Goal: Task Accomplishment & Management: Use online tool/utility

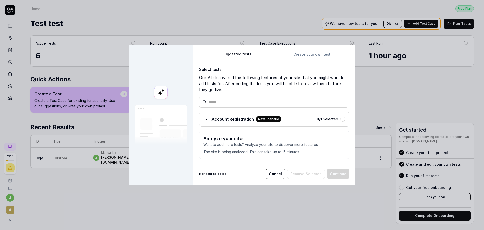
click at [306, 152] on p "The site is being analyzed. This can take up to 15 minutes..." at bounding box center [274, 150] width 142 height 7
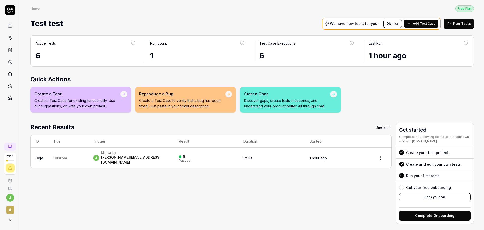
click at [423, 25] on span "Add Test Case" at bounding box center [424, 23] width 22 height 5
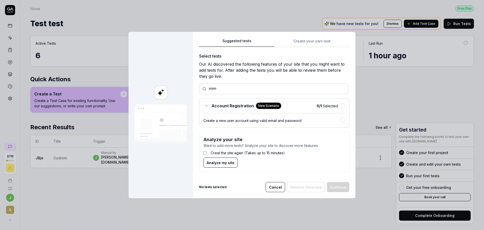
click at [292, 122] on div "Create a new user account using valid email and password" at bounding box center [271, 120] width 137 height 5
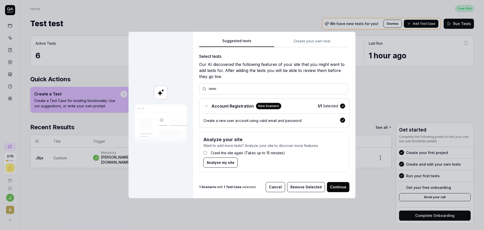
click at [340, 188] on button "Continue" at bounding box center [338, 187] width 22 height 10
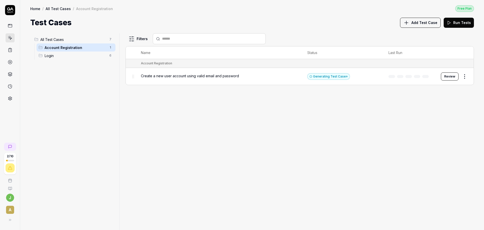
click at [64, 42] on span "All Test Cases" at bounding box center [73, 39] width 66 height 5
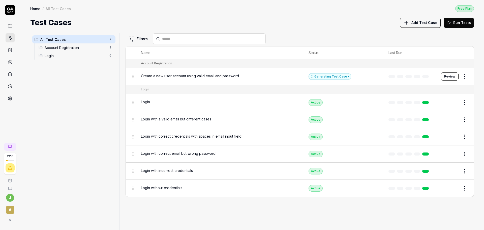
click at [418, 22] on span "Add Test Case" at bounding box center [425, 22] width 26 height 5
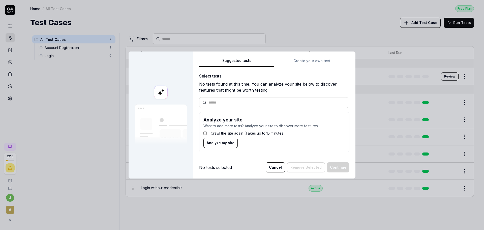
click at [302, 60] on div "Suggested tests Create your own test Select tests No tests found at this time. …" at bounding box center [274, 106] width 150 height 99
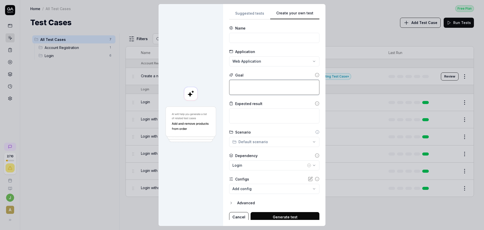
click at [263, 89] on textarea at bounding box center [274, 87] width 90 height 15
click at [261, 60] on div "**********" at bounding box center [242, 115] width 484 height 230
click at [257, 76] on span "Web application for Test test" at bounding box center [252, 76] width 43 height 5
click at [257, 34] on input at bounding box center [274, 38] width 90 height 10
click at [280, 39] on input "After the login" at bounding box center [274, 38] width 90 height 10
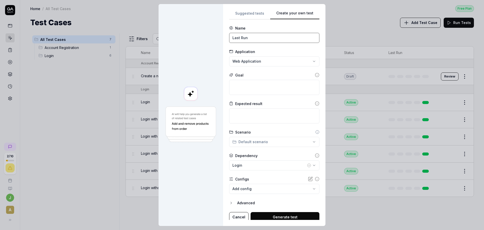
type input "Last Run"
click at [246, 85] on textarea at bounding box center [274, 87] width 90 height 15
type textarea "*"
type textarea "A"
type textarea "*"
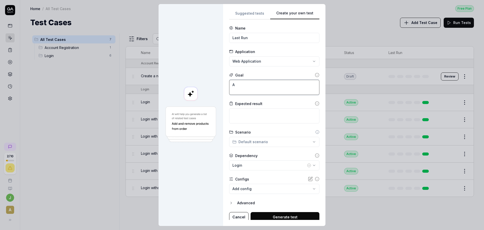
type textarea "Af"
type textarea "*"
type textarea "Aft"
type textarea "*"
type textarea "Afte"
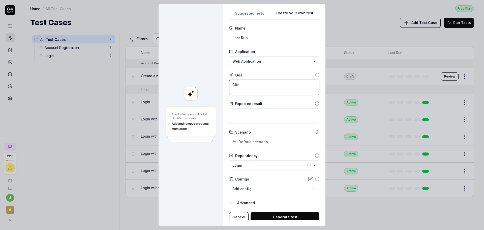
type textarea "*"
type textarea "After"
type textarea "*"
type textarea "After"
type textarea "*"
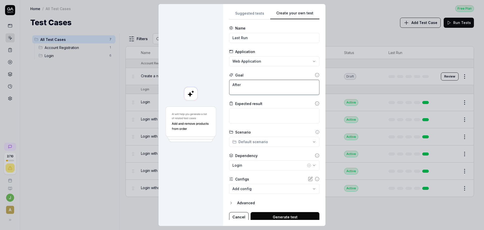
type textarea "After t"
type textarea "*"
type textarea "After th"
type textarea "*"
type textarea "After the"
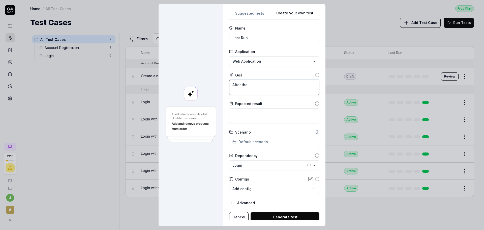
type textarea "*"
type textarea "After the"
type textarea "*"
type textarea "After the l"
type textarea "*"
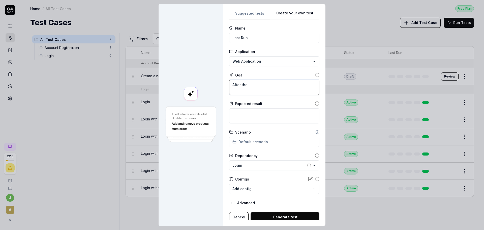
type textarea "After the lo"
type textarea "*"
type textarea "After the log"
type textarea "*"
type textarea "After the logi"
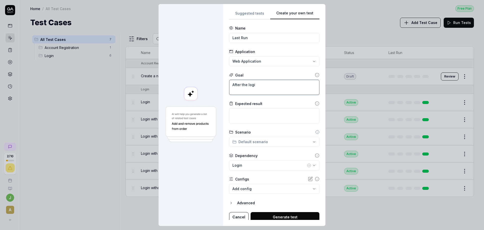
type textarea "*"
type textarea "After the login"
type textarea "*"
type textarea "After the login,"
type textarea "*"
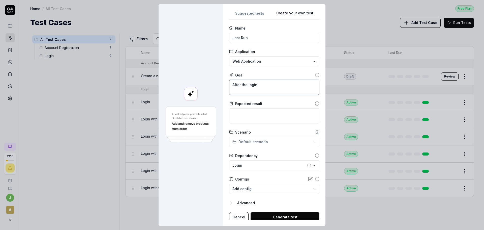
type textarea "After the login,"
type textarea "*"
type textarea "After the login, I"
type textarea "*"
type textarea "After the login, I"
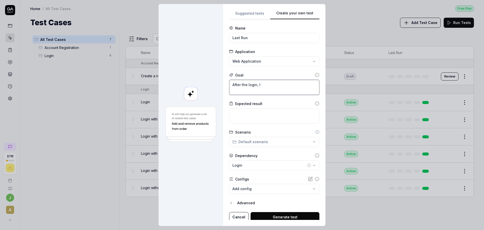
type textarea "*"
type textarea "After the login, I w"
type textarea "*"
type textarea "After the login, I wa"
type textarea "*"
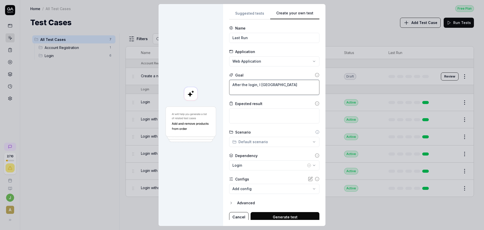
type textarea "After the login, I wan"
type textarea "*"
type textarea "After the login, I want"
type textarea "*"
type textarea "After the login, I want"
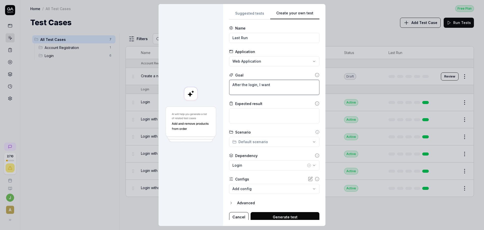
type textarea "*"
type textarea "After the login, I want t"
type textarea "*"
type textarea "After the login, I want to"
type textarea "*"
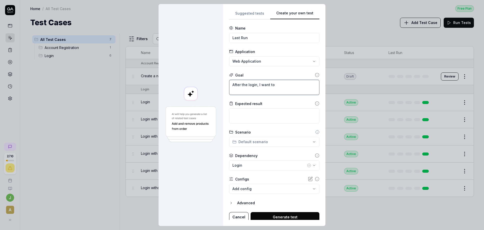
type textarea "After the login, I want to"
type textarea "*"
type textarea "After the login, I want to c"
type textarea "*"
type textarea "After the login, I want to ch"
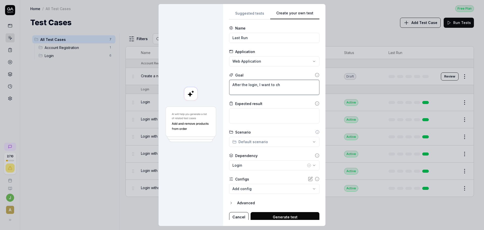
type textarea "*"
type textarea "After the login, I want to che"
type textarea "*"
type textarea "After the login, I want to chec"
type textarea "*"
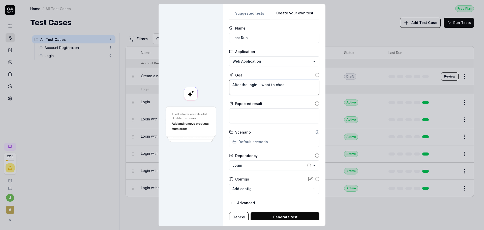
type textarea "After the login, I want to check"
type textarea "*"
type textarea "After the login, I want to check"
type textarea "*"
type textarea "After the login, I want to check i"
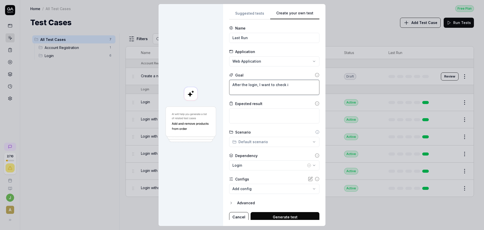
type textarea "*"
type textarea "After the login, I want to check in"
type textarea "*"
type textarea "After the login, I want to check in"
type textarea "*"
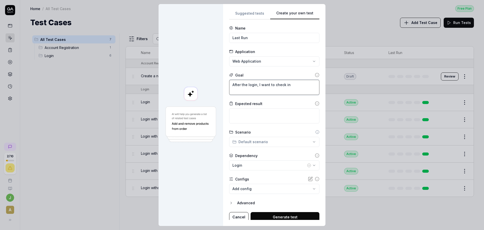
type textarea "After the login, I want to check in /"
type textarea "*"
type textarea "After the login, I want to check in /d"
type textarea "*"
type textarea "After the login, I want to check in /da"
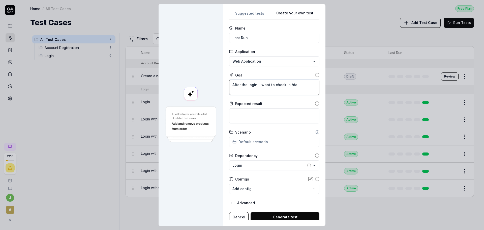
type textarea "*"
type textarea "After the login, I want to check in /das"
type textarea "*"
type textarea "After the login, I want to check in /dash"
type textarea "*"
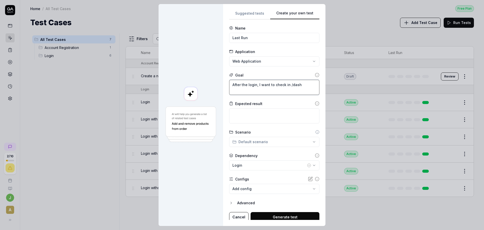
type textarea "After the login, I want to check in /dashb"
type textarea "*"
type textarea "After the login, I want to check in /dashbo"
type textarea "*"
type textarea "After the login, I want to check in /dashboa"
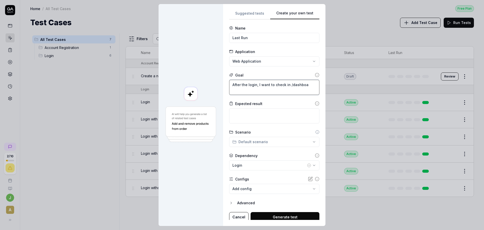
type textarea "*"
type textarea "After the login, I want to check in /dashboar"
type textarea "*"
type textarea "After the login, I want to check in /dashboard"
type textarea "*"
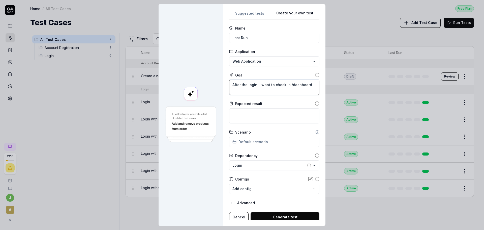
type textarea "After the login, I want to check in /dashboard/"
type textarea "*"
type textarea "After the login, I want to check in /dashboard/"
type textarea "*"
type textarea "After the login, I want to check in /dashboard/ t"
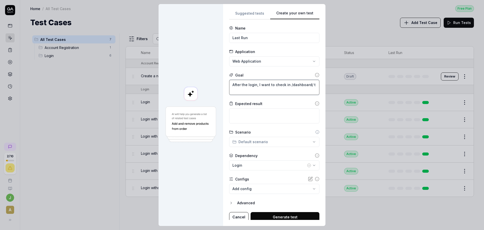
type textarea "*"
type textarea "After the login, I want to check in /dashboard/ th"
type textarea "*"
type textarea "After the login, I want to check in /dashboard/ tha"
type textarea "*"
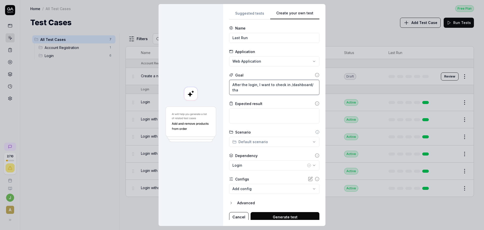
type textarea "After the login, I want to check in /dashboard/ that"
type textarea "*"
type textarea "After the login, I want to check in /dashboard/ that"
type textarea "*"
type textarea "After the login, I want to check in /dashboard/ that t"
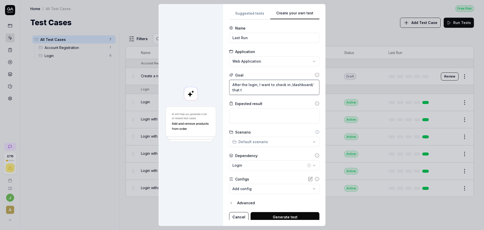
type textarea "*"
type textarea "After the login, I want to check in /dashboard/ that th"
type textarea "*"
type textarea "After the login, I want to check in /dashboard/ that the"
type textarea "*"
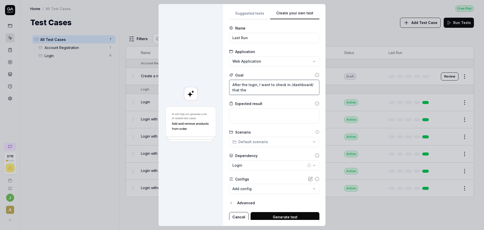
type textarea "After the login, I want to check in /dashboard/ that the"
type textarea "*"
type textarea "After the login, I want to check in /dashboard/ that the L"
type textarea "*"
type textarea "After the login, I want to check in /dashboard/ that the LA"
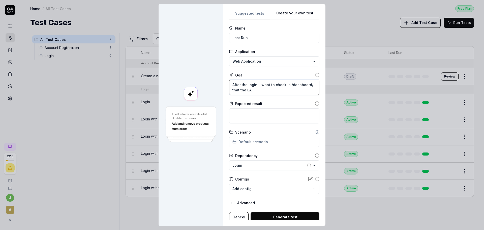
type textarea "*"
type textarea "After the login, I want to check in /dashboard/ that the LAs"
type textarea "*"
type textarea "After the login, I want to check in /dashboard/ that the LAst"
type textarea "*"
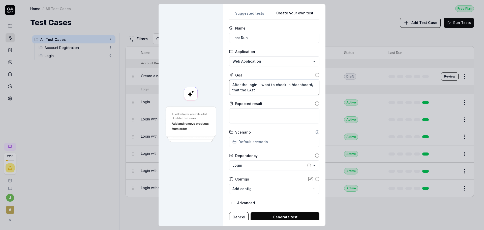
type textarea "After the login, I want to check in /dashboard/ that the LAst"
type textarea "*"
type textarea "After the login, I want to check in /dashboard/ that the LAst R"
type textarea "*"
type textarea "After the login, I want to check in /dashboard/ that the LAst Ru"
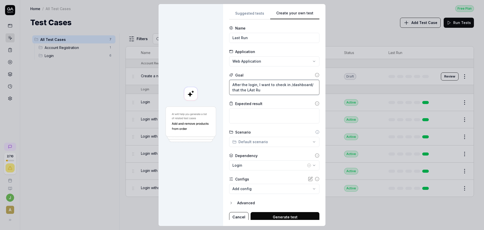
type textarea "*"
type textarea "After the login, I want to check in /dashboard/ that the LAst Run"
type textarea "*"
type textarea "After the login, I want to check in /dashboard/ that the LAst Ru"
type textarea "*"
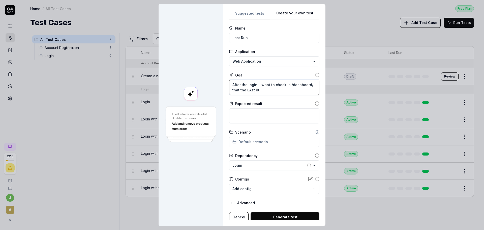
type textarea "After the login, I want to check in /dashboard/ that the LAst R"
type textarea "*"
type textarea "After the login, I want to check in /dashboard/ that the LAst"
type textarea "*"
type textarea "After the login, I want to check in /dashboard/ that the LAst"
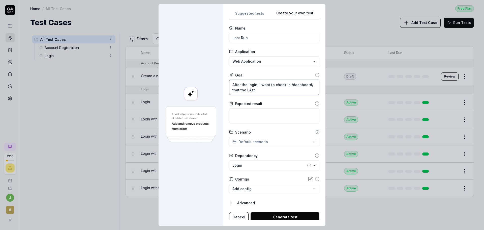
type textarea "*"
type textarea "After the login, I want to check in /dashboard/ that the LAs"
type textarea "*"
type textarea "After the login, I want to check in /dashboard/ that the LA"
type textarea "*"
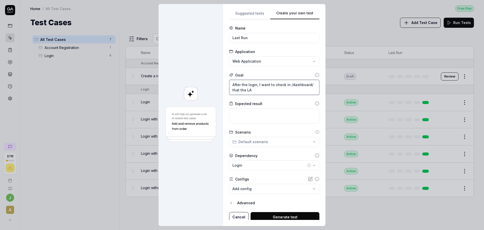
type textarea "After the login, I want to check in /dashboard/ that the L"
type textarea "*"
type textarea "After the login, I want to check in /dashboard/ that the La"
type textarea "*"
type textarea "After the login, I want to check in /dashboard/ that the Las"
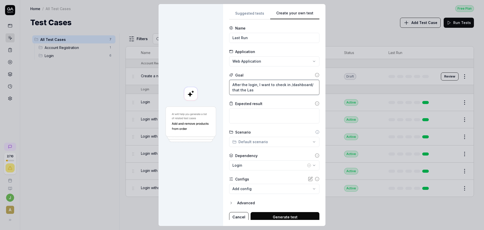
type textarea "*"
type textarea "After the login, I want to check in /dashboard/ that the Last"
type textarea "*"
type textarea "After the login, I want to check in /dashboard/ that the Last"
type textarea "*"
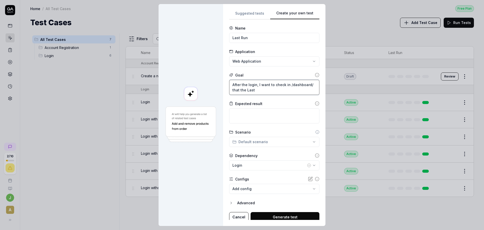
type textarea "After the login, I want to check in /dashboard/ that the Last r"
type textarea "*"
type textarea "After the login, I want to check in /dashboard/ that the Last ru"
type textarea "*"
type textarea "After the login, I want to check in /dashboard/ that the Last run"
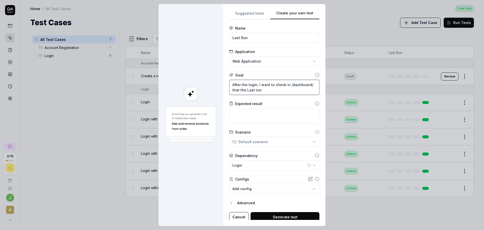
type textarea "*"
type textarea "After the login, I want to check in /dashboard/ that the Last run"
type textarea "*"
type textarea "After the login, I want to check in /dashboard/ that the Last run c"
type textarea "*"
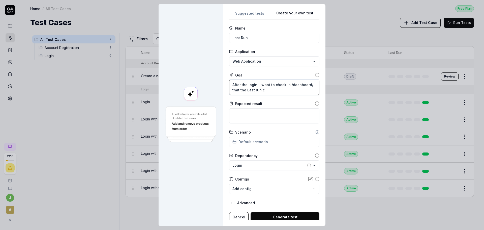
type textarea "After the login, I want to check in /dashboard/ that the Last run co"
type textarea "*"
type textarea "After the login, I want to check in /dashboard/ that the Last run col"
type textarea "*"
type textarea "After the login, I want to check in /dashboard/ that the Last run colu"
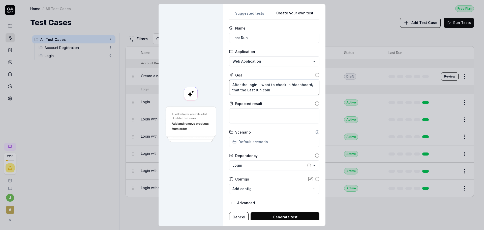
type textarea "*"
type textarea "After the login, I want to check in /dashboard/ that the Last run colum"
type textarea "*"
type textarea "After the login, I want to check in /dashboard/ that the Last run column"
type textarea "*"
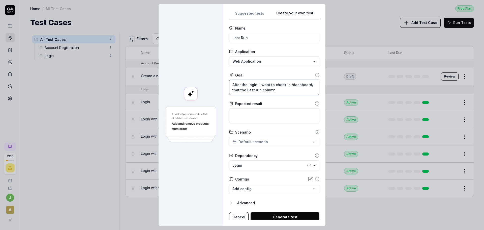
type textarea "After the login, I want to check in /dashboard/ that the Last run column"
type textarea "*"
type textarea "After the login, I want to check in /dashboard/ that the Last run column h"
type textarea "*"
type textarea "After the login, I want to check in /dashboard/ that the Last run column ha"
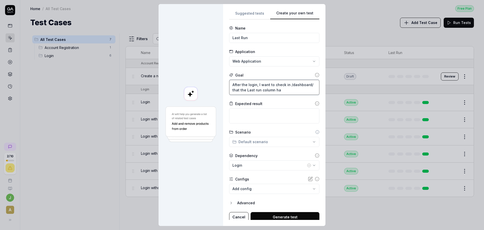
type textarea "*"
type textarea "After the login, I want to check in /dashboard/ that the Last run column has"
type textarea "*"
type textarea "After the login, I want to check in /dashboard/ that the Last run column has"
type textarea "*"
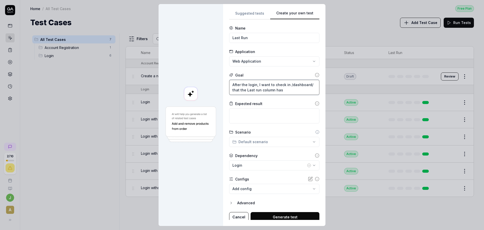
type textarea "After the login, I want to check in /dashboard/ that the Last run column has t"
type textarea "*"
type textarea "After the login, I want to check in /dashboard/ that the Last run column has th"
type textarea "*"
type textarea "After the login, I want to check in /dashboard/ that the Last run column has the"
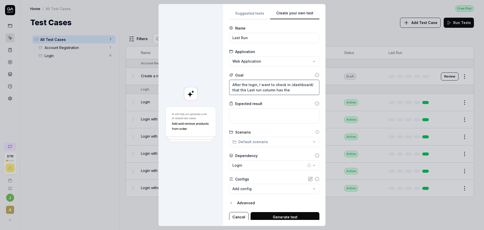
type textarea "*"
type textarea "After the login, I want to check in /dashboard/ that the Last run column has the"
type textarea "*"
type textarea "After the login, I want to check in /dashboard/ that the Last run column has th…"
type textarea "*"
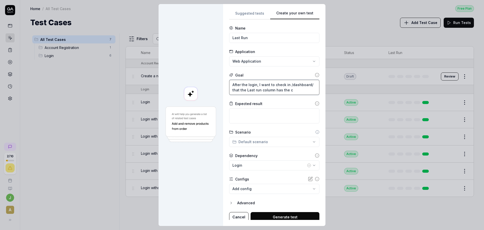
type textarea "After the login, I want to check in /dashboard/ that the Last run column has th…"
type textarea "*"
type textarea "After the login, I want to check in /dashboard/ that the Last run column has th…"
type textarea "*"
type textarea "After the login, I want to check in /dashboard/ that the Last run column has th…"
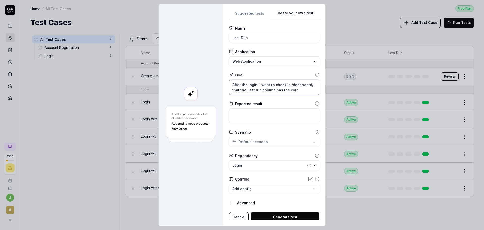
type textarea "*"
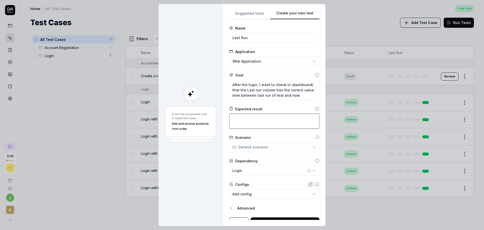
click at [259, 122] on textarea at bounding box center [274, 120] width 90 height 15
drag, startPoint x: 300, startPoint y: 98, endPoint x: 221, endPoint y: 94, distance: 79.0
click at [221, 94] on div "**********" at bounding box center [242, 115] width 167 height 222
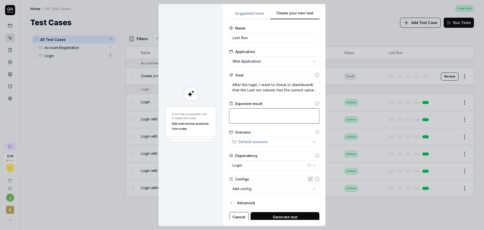
click at [257, 113] on textarea at bounding box center [274, 115] width 90 height 15
paste textarea "time between last run of test and now."
click at [309, 92] on textarea "After the login, I want to check in /dashboard/ that the Last run column has th…" at bounding box center [274, 87] width 90 height 15
click at [284, 143] on div "**********" at bounding box center [242, 115] width 484 height 230
click at [283, 141] on div "**********" at bounding box center [242, 115] width 484 height 230
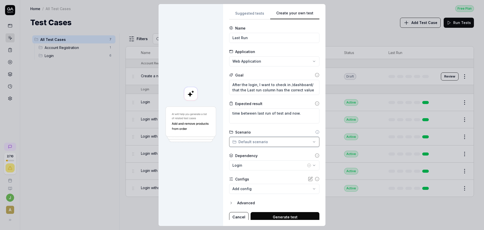
scroll to position [2, 0]
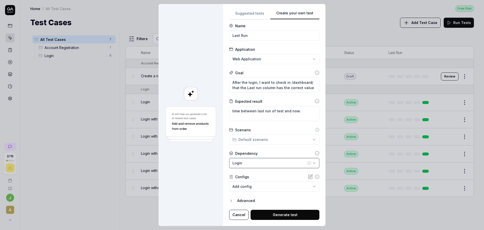
click at [265, 159] on button "Login" at bounding box center [274, 163] width 90 height 10
click at [260, 170] on form "**********" at bounding box center [274, 121] width 90 height 196
click at [281, 214] on button "Generate test" at bounding box center [285, 215] width 69 height 10
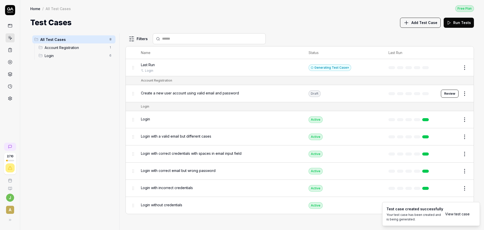
click at [458, 214] on link "View test case" at bounding box center [457, 213] width 24 height 5
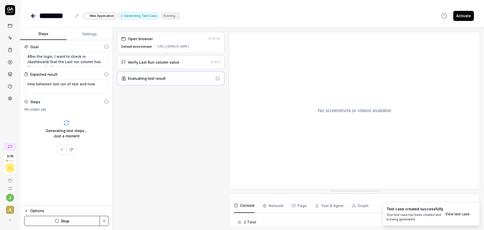
click at [172, 65] on div "Verify Last Run column value" at bounding box center [153, 62] width 51 height 5
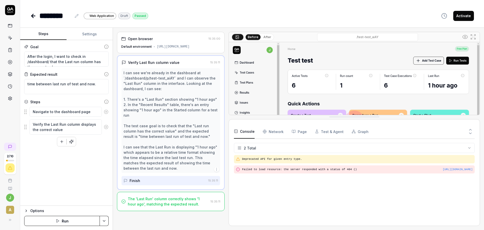
drag, startPoint x: 350, startPoint y: 202, endPoint x: 342, endPoint y: 118, distance: 84.6
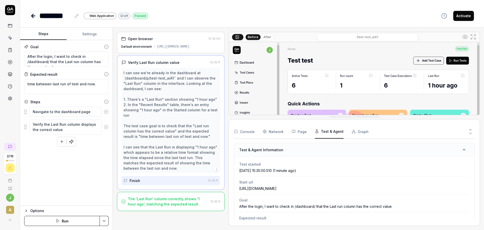
click at [332, 131] on button "Test & Agent" at bounding box center [329, 131] width 29 height 14
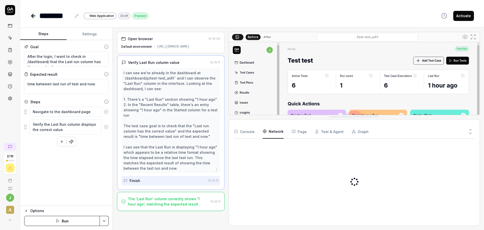
click at [278, 132] on Requests "Network" at bounding box center [273, 131] width 21 height 14
click at [240, 129] on button "Console" at bounding box center [244, 131] width 21 height 14
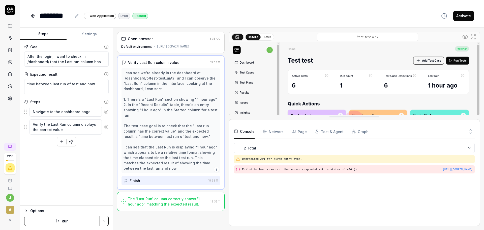
click at [156, 162] on div "I can see we're already in the dashboard at `/dashboard/p/test-test_aiAY` and I…" at bounding box center [171, 120] width 95 height 101
click at [215, 171] on icon "button" at bounding box center [217, 169] width 4 height 4
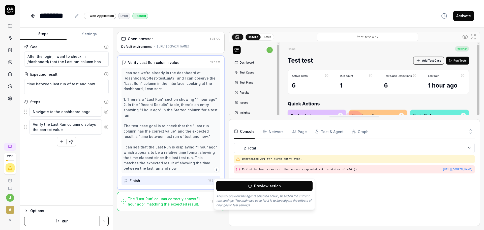
click at [182, 163] on div "I can see we're already in the dashboard at `/dashboard/p/test-test_aiAY` and I…" at bounding box center [171, 120] width 95 height 101
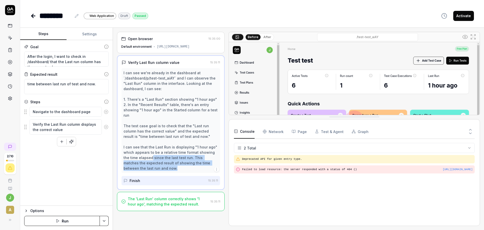
drag, startPoint x: 145, startPoint y: 163, endPoint x: 155, endPoint y: 173, distance: 13.9
click at [155, 171] on div "I can see we're already in the dashboard at `/dashboard/p/test-test_aiAY` and I…" at bounding box center [171, 120] width 95 height 101
click at [171, 170] on div "I can see we're already in the dashboard at `/dashboard/p/test-test_aiAY` and I…" at bounding box center [171, 120] width 95 height 101
click at [73, 177] on div "Goal After the login, I want to check in /dashboard/ that the Last run column h…" at bounding box center [66, 122] width 93 height 165
click at [100, 217] on html "2 / 10 j A ******** Web Application Draft Passed Activate Steps Settings Goal A…" at bounding box center [242, 115] width 484 height 230
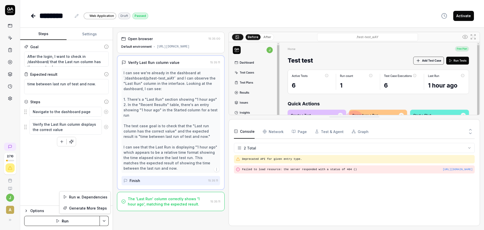
click at [70, 174] on html "2 / 10 j A ******** Web Application Draft Passed Activate Steps Settings Goal A…" at bounding box center [242, 115] width 484 height 230
click at [47, 177] on span "New" at bounding box center [48, 176] width 8 height 5
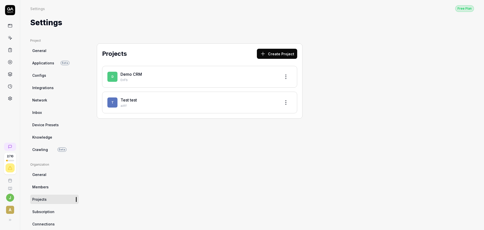
click at [130, 100] on link "Test test" at bounding box center [129, 99] width 16 height 5
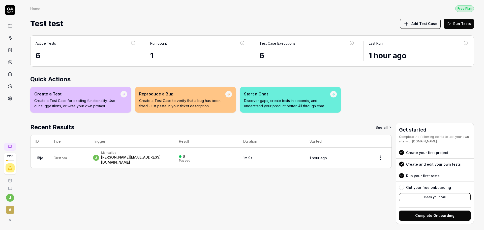
click at [374, 55] on time "1 hour ago" at bounding box center [388, 55] width 38 height 9
click at [390, 55] on time "1 hour ago" at bounding box center [388, 55] width 38 height 9
click at [379, 44] on div "Last Run" at bounding box center [376, 43] width 14 height 5
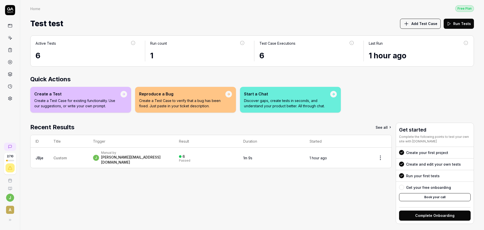
click at [388, 55] on time "1 hour ago" at bounding box center [388, 55] width 38 height 9
click at [383, 54] on time "1 hour ago" at bounding box center [388, 55] width 38 height 9
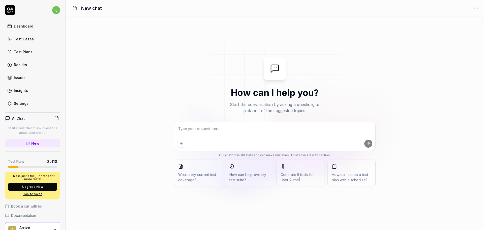
click at [247, 134] on textarea at bounding box center [274, 131] width 195 height 13
type textarea "*"
type textarea "H"
type textarea "*"
type textarea "Ho"
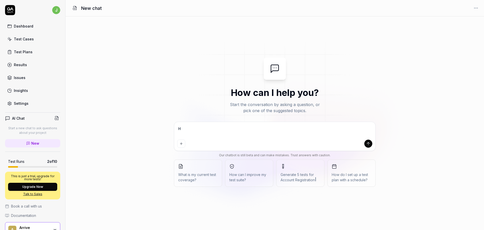
type textarea "*"
type textarea "How"
type textarea "*"
type textarea "How"
type textarea "*"
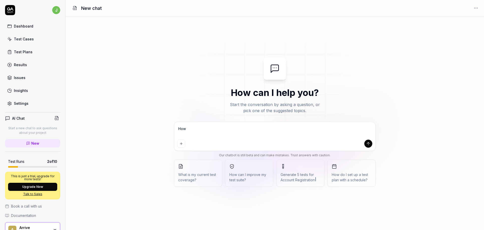
type textarea "How c"
type textarea "*"
type textarea "How co"
type textarea "*"
type textarea "How cou"
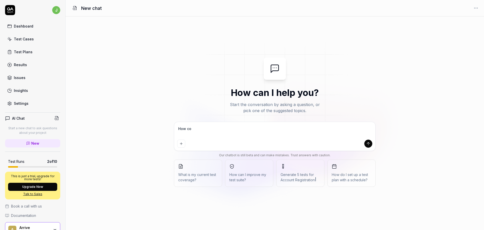
type textarea "*"
type textarea "How coul"
type textarea "*"
type textarea "How could"
type textarea "*"
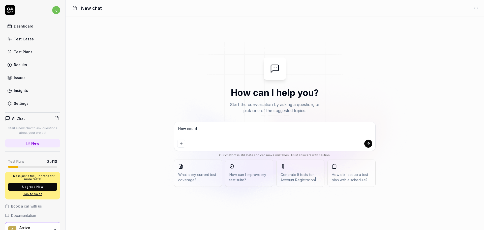
type textarea "How could"
type textarea "*"
type textarea "How could y"
type textarea "*"
type textarea "How could yo"
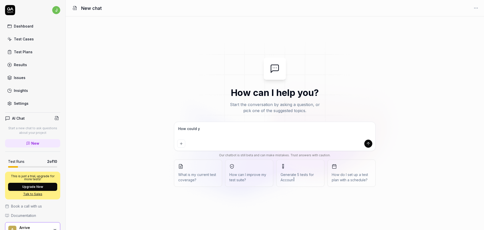
type textarea "*"
type textarea "How could you"
type textarea "*"
type textarea "How could you"
type textarea "*"
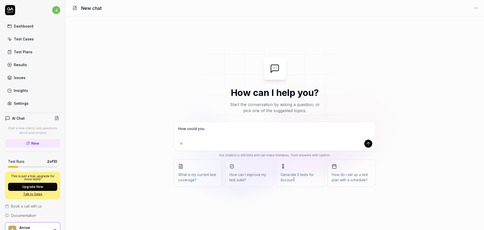
type textarea "How could you k"
type textarea "*"
type textarea "How could you kn"
type textarea "*"
type textarea "How could you kno"
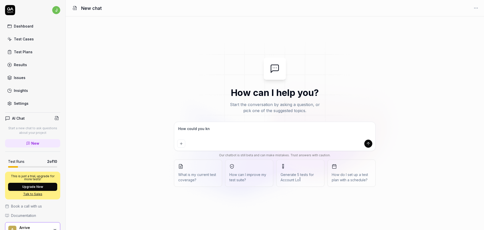
type textarea "*"
type textarea "How could you know"
type textarea "*"
type textarea "How could you know"
type textarea "*"
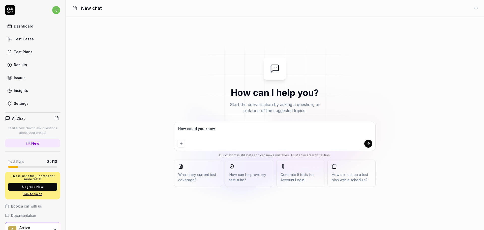
type textarea "How could you know t"
type textarea "*"
type textarea "How could you know th"
type textarea "*"
type textarea "How could you know tha"
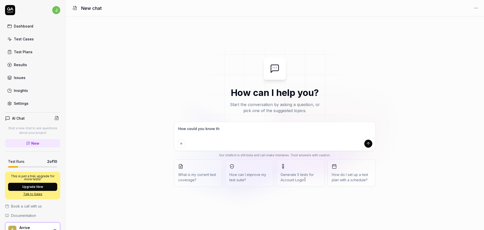
type textarea "*"
type textarea "How could you know that"
type textarea "*"
type textarea "How could you know that"
type textarea "*"
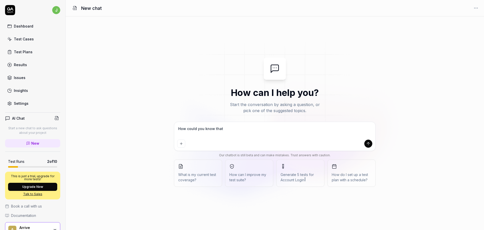
type textarea "How could you know that t"
type textarea "*"
type textarea "How could you know that th"
type textarea "*"
type textarea "How could you know that the"
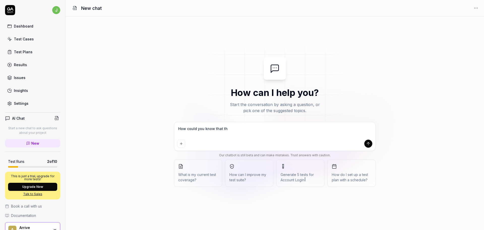
type textarea "*"
type textarea "How could you know that the"
type textarea "*"
type textarea "How could you know that the t"
type textarea "*"
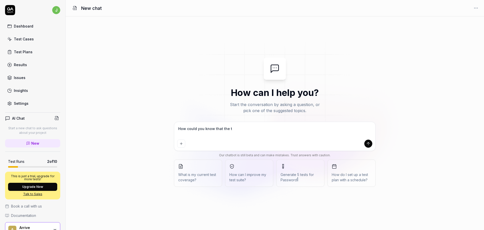
type textarea "How could you know that the ti"
type textarea "*"
type textarea "How could you know that the tim"
type textarea "*"
type textarea "How could you know that the time"
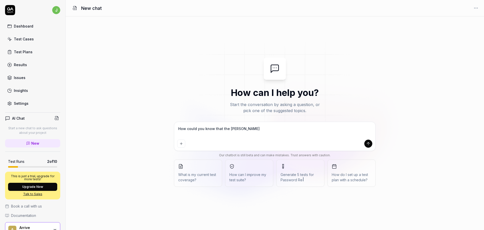
type textarea "*"
type textarea "How could you know that the time"
type textarea "*"
type textarea "How could you know that the time b"
type textarea "*"
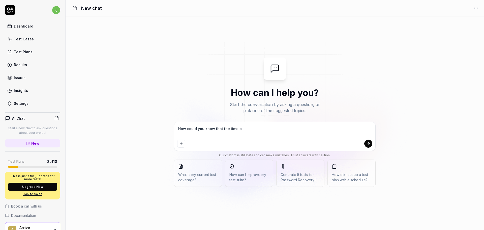
type textarea "How could you know that the time be"
type textarea "*"
type textarea "How could you know that the time bet"
type textarea "*"
type textarea "How could you know that the time betw"
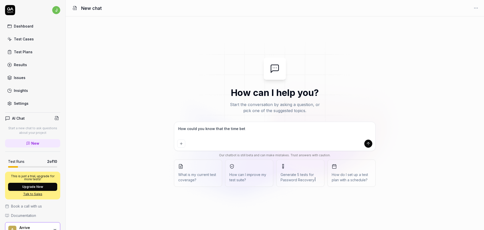
type textarea "*"
type textarea "How could you know that the time betwe"
type textarea "*"
type textarea "How could you know that the time betwee"
type textarea "*"
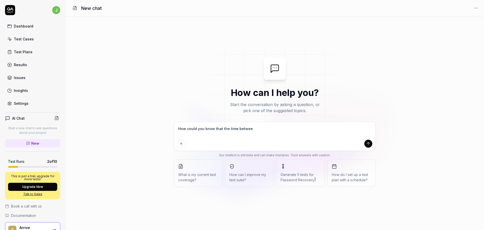
type textarea "How could you know that the time between"
type textarea "*"
type textarea "How could you know that the time between"
type textarea "*"
type textarea "How could you know that the time between l"
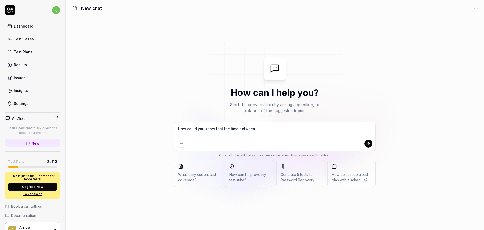
type textarea "*"
type textarea "How could you know that the time between la"
type textarea "*"
type textarea "How could you know that the time between las"
type textarea "*"
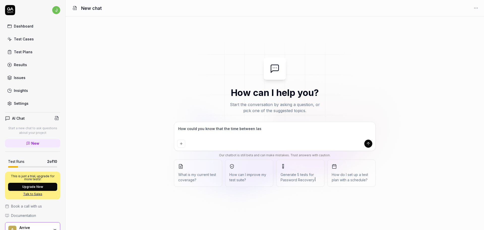
type textarea "How could you know that the time between last"
type textarea "*"
type textarea "How could you know that the time between last"
type textarea "*"
type textarea "How could you know that the time between last t"
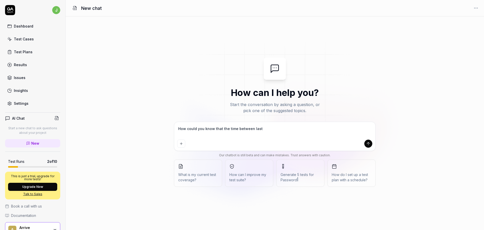
type textarea "*"
type textarea "How could you know that the time between last te"
type textarea "*"
type textarea "How could you know that the time between last tes"
type textarea "*"
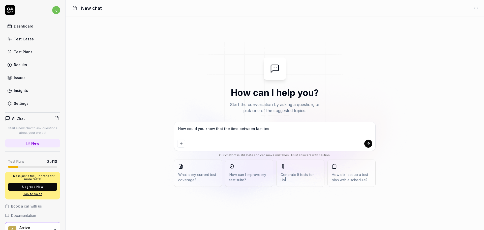
type textarea "How could you know that the time between last test"
type textarea "*"
type textarea "How could you know that the time between last test"
type textarea "*"
type textarea "How could you know that the time between last test r"
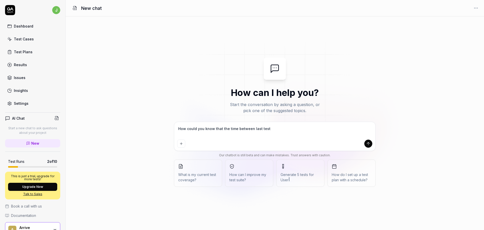
type textarea "*"
type textarea "How could you know that the time between last test ru"
type textarea "*"
type textarea "How could you know that the time between last test run"
type textarea "*"
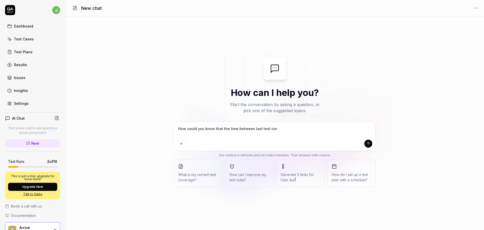
type textarea "How could you know that the time between last test run"
type textarea "*"
type textarea "How could you know that the time between last test run a"
type textarea "*"
type textarea "How could you know that the time between last test run an"
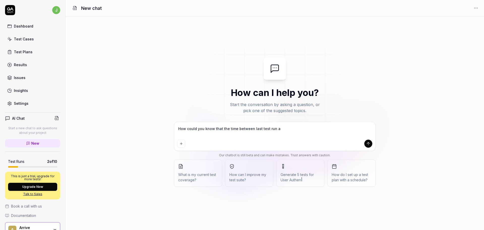
type textarea "*"
type textarea "How could you know that the time between last test run and"
type textarea "*"
type textarea "How could you know that the time between last test run and"
type textarea "*"
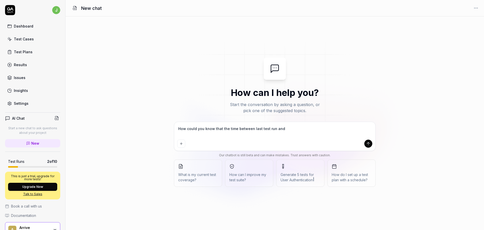
type textarea "How could you know that the time between last test run and n"
type textarea "*"
type textarea "How could you know that the time between last test run and no"
type textarea "*"
type textarea "How could you know that the time between last test run and now"
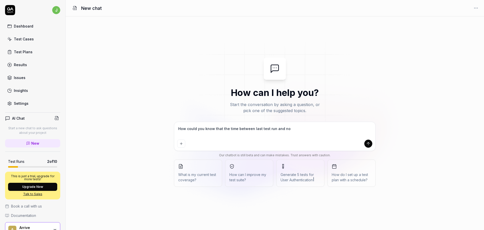
type textarea "*"
type textarea "How could you know that the time between last test run and now"
type textarea "*"
type textarea "How could you know that the time between last test run and now i"
type textarea "*"
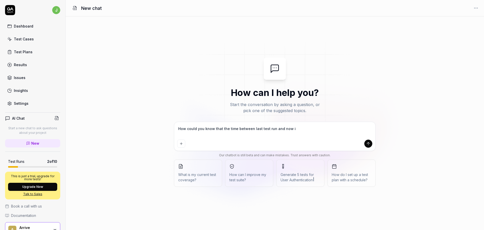
type textarea "How could you know that the time between last test run and now is"
type textarea "*"
type textarea "How could you know that the time between last test run and now is"
type textarea "*"
type textarea "How could you know that the time between last test run and now is t"
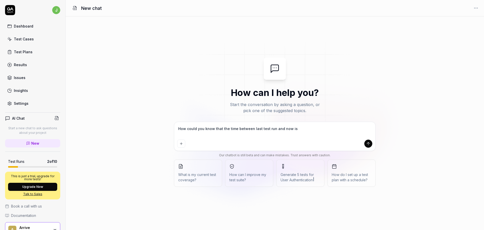
type textarea "*"
type textarea "How could you know that the time between last test run and now is th"
type textarea "*"
type textarea "How could you know that the time between last test run and now is the"
type textarea "*"
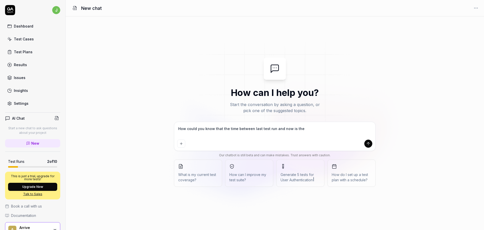
type textarea "How could you know that the time between last test run and now is the"
type textarea "*"
type textarea "How could you know that the time between last test run and now is the g"
type textarea "*"
type textarea "How could you know that the time between last test run and now is the go"
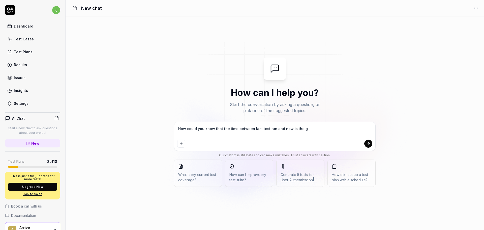
type textarea "*"
type textarea "How could you know that the time between last test run and now is the goo"
type textarea "*"
type textarea "How could you know that the time between last test run and now is the good"
type textarea "*"
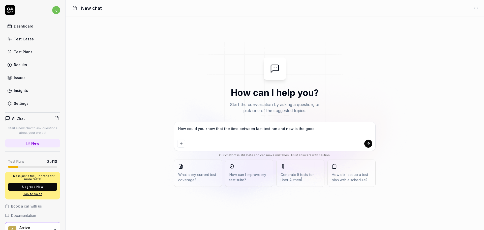
type textarea "How could you know that the time between last test run and now is the good"
type textarea "*"
type textarea "How could you know that the time between last test run and now is the good o"
type textarea "*"
type textarea "How could you know that the time between last test run and now is the good on"
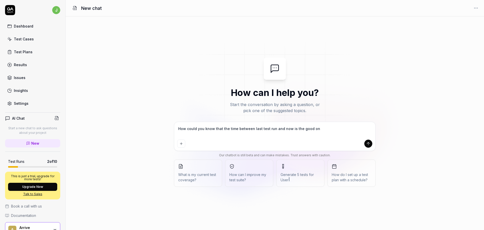
type textarea "*"
type textarea "How could you know that the time between last test run and now is the good one"
type textarea "*"
type textarea "How could you know that the time between last test run and now is the good one"
type textarea "*"
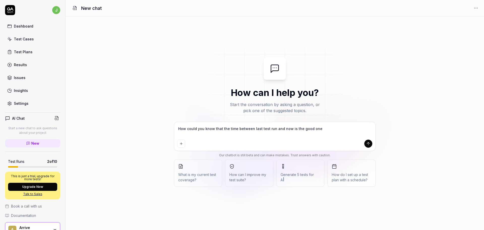
type textarea "How could you know that the time between last test run and now is the good one ?"
type textarea "*"
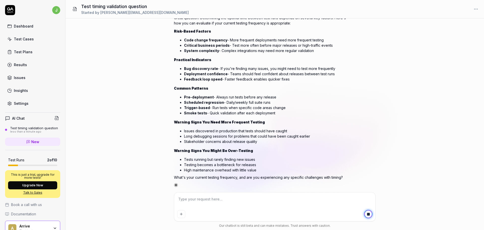
scroll to position [34, 0]
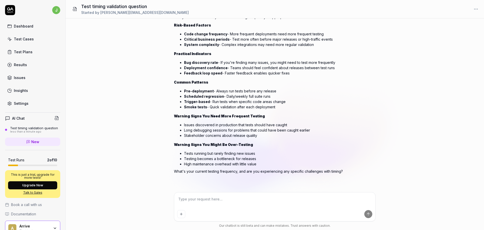
click at [20, 37] on div "Test Cases" at bounding box center [24, 38] width 20 height 5
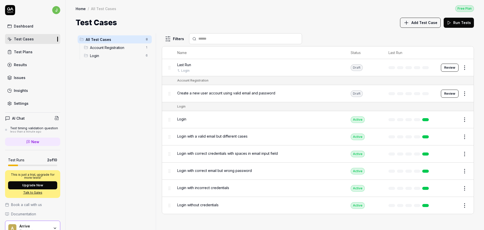
click at [453, 70] on button "Review" at bounding box center [450, 68] width 18 height 8
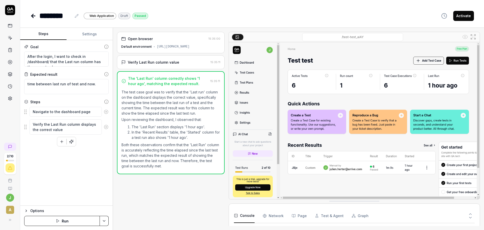
click at [138, 196] on div "Open browser 15:35:00 Default environment https://app.qa.tech/dashboard/p/test-…" at bounding box center [171, 129] width 108 height 194
drag, startPoint x: 43, startPoint y: 176, endPoint x: 48, endPoint y: 163, distance: 13.7
click at [43, 176] on div "Goal After the login, I want to check in /dashboard/ that the Last run column h…" at bounding box center [66, 122] width 93 height 165
click at [92, 27] on hr at bounding box center [252, 27] width 464 height 0
click at [93, 33] on button "Settings" at bounding box center [90, 34] width 46 height 12
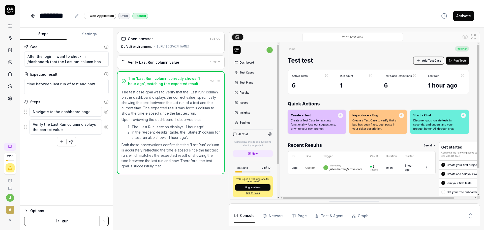
click at [47, 32] on button "Steps" at bounding box center [43, 34] width 46 height 12
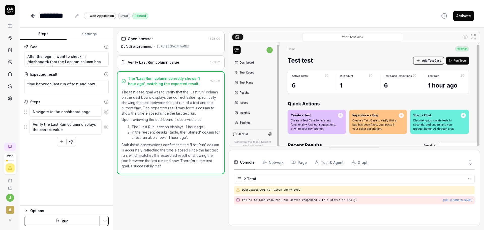
drag, startPoint x: 451, startPoint y: 203, endPoint x: 443, endPoint y: 149, distance: 54.0
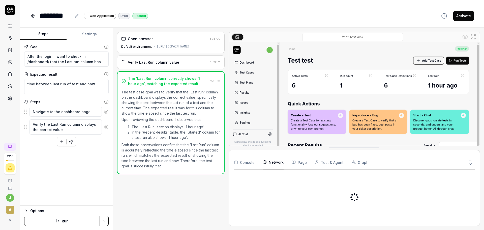
click at [275, 165] on Requests "Network" at bounding box center [273, 162] width 21 height 14
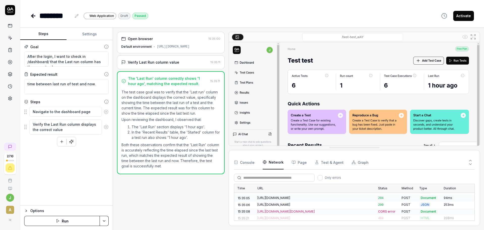
scroll to position [285, 0]
click at [292, 163] on icon "button" at bounding box center [294, 162] width 4 height 4
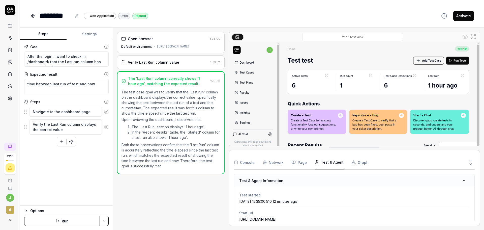
drag, startPoint x: 323, startPoint y: 161, endPoint x: 328, endPoint y: 162, distance: 5.3
click at [325, 162] on button "Test & Agent" at bounding box center [329, 162] width 29 height 14
click at [368, 169] on div "Console Network Page Test & Agent Graph" at bounding box center [354, 162] width 241 height 14
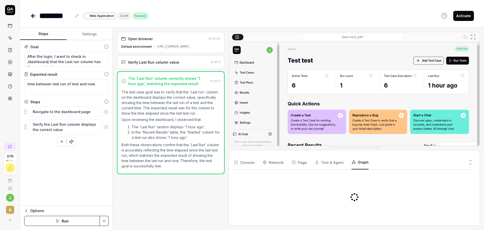
click at [363, 165] on button "Graph" at bounding box center [360, 162] width 17 height 14
click at [247, 163] on button "Console" at bounding box center [244, 162] width 21 height 14
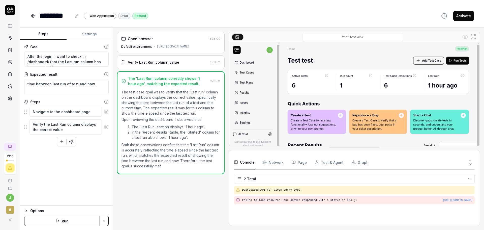
click at [167, 196] on div "Open browser 15:35:00 Default environment https://app.qa.tech/dashboard/p/test-…" at bounding box center [171, 129] width 108 height 194
click at [67, 218] on button "Run" at bounding box center [62, 221] width 76 height 10
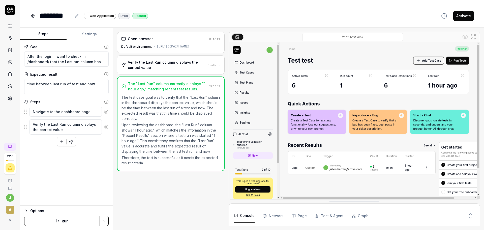
click at [159, 165] on p "Therefore, the test is successful as it meets the expected result criteria." at bounding box center [171, 160] width 99 height 11
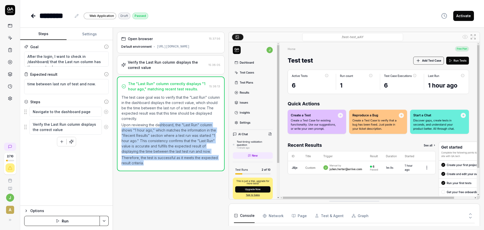
drag, startPoint x: 161, startPoint y: 140, endPoint x: 169, endPoint y: 166, distance: 27.0
click at [169, 165] on div "The test case goal was to verify that the "Last Run" column in the dashboard di…" at bounding box center [171, 130] width 99 height 71
click at [166, 165] on p "Therefore, the test is successful as it meets the expected result criteria." at bounding box center [171, 160] width 99 height 11
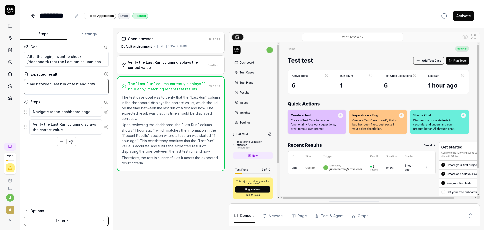
click at [100, 84] on textarea "time between last run of test and now." at bounding box center [66, 86] width 84 height 15
type textarea "*"
type textarea "time between last run of test and now."
type textarea "*"
type textarea "time between last run of test and now. I"
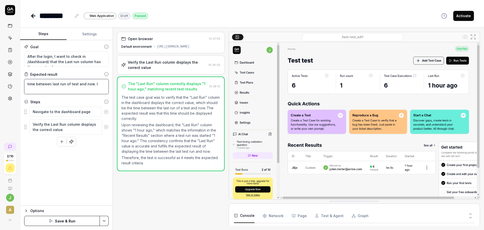
type textarea "*"
type textarea "time between last run of test and now. I"
type textarea "*"
type textarea "time between last run of test and now. I r"
type textarea "*"
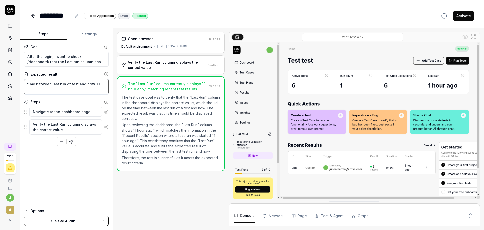
type textarea "time between last run of test and now. I re"
type textarea "*"
type textarea "time between last run of test and now. I rea"
type textarea "*"
type textarea "time between last run of test and now. I real"
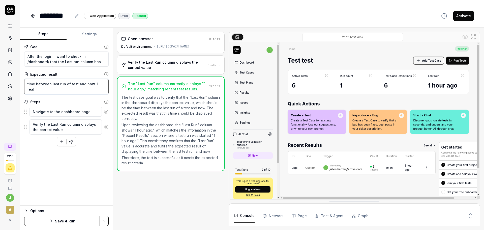
type textarea "*"
type textarea "time between last run of test and now. I reall"
type textarea "*"
type textarea "time between last run of test and now. I really"
type textarea "*"
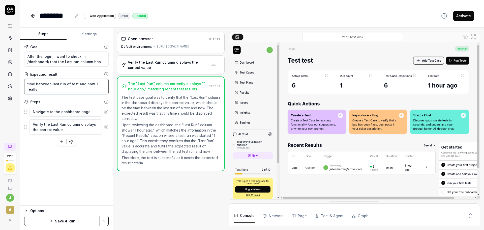
type textarea "time between last run of test and now. I really"
type textarea "*"
type textarea "time between last run of test and now. I really w"
type textarea "*"
type textarea "time between last run of test and now. I really wa"
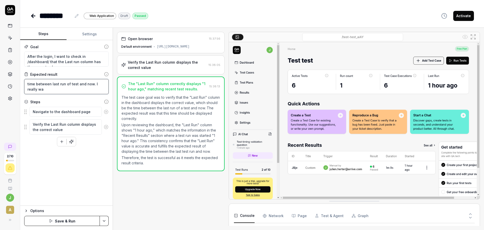
type textarea "*"
type textarea "time between last run of test and now. I really wan"
type textarea "*"
type textarea "time between last run of test and now. I really want"
type textarea "*"
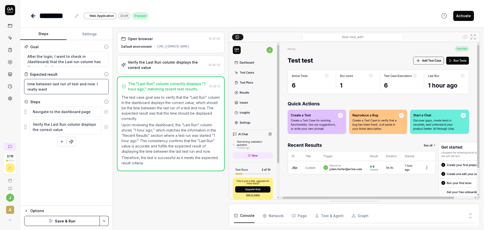
type textarea "time between last run of test and now. I really want"
type textarea "*"
type textarea "time between last run of test and now. I really want t"
type textarea "*"
type textarea "time between last run of test and now. I really want th"
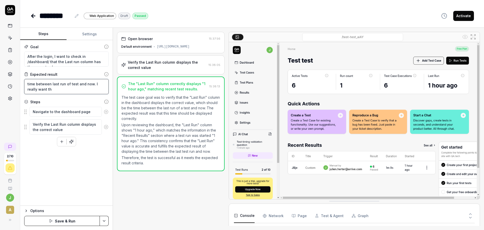
type textarea "*"
type textarea "time between last run of test and now. I really want tha"
type textarea "*"
type textarea "time between last run of test and now. I really want that"
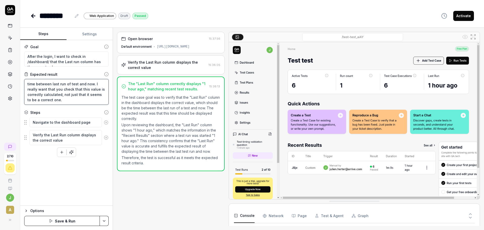
click at [62, 95] on textarea "time between last run of test and now. I really want that you check that this v…" at bounding box center [66, 92] width 84 height 26
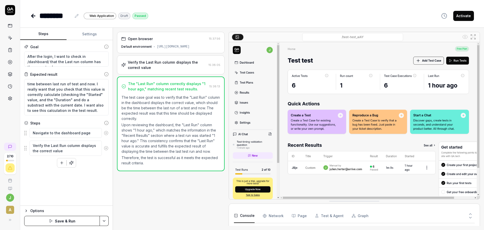
click at [75, 177] on div "Goal After the login, I want to check in /dashboard/ that the Last run column h…" at bounding box center [66, 122] width 93 height 165
click at [87, 219] on button "Save & Run" at bounding box center [62, 221] width 76 height 10
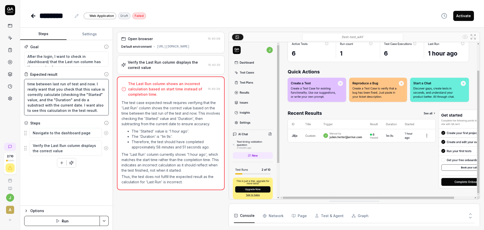
click at [78, 112] on textarea "time between last run of test and now. I really want that you check that this v…" at bounding box center [66, 97] width 84 height 36
click at [77, 221] on button "Save & Run" at bounding box center [62, 221] width 76 height 10
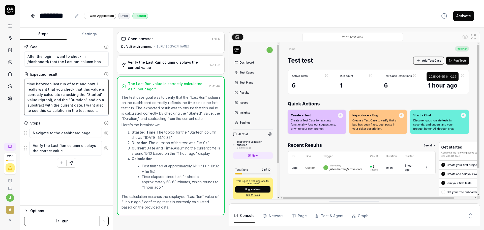
click at [42, 99] on textarea "time between last run of test and now. I really want that you check that this v…" at bounding box center [66, 97] width 84 height 36
drag, startPoint x: 38, startPoint y: 101, endPoint x: 44, endPoint y: 102, distance: 5.8
click at [44, 102] on textarea "time between last run of test and now. I really want that you check that this v…" at bounding box center [66, 97] width 84 height 36
click at [45, 101] on textarea "time between last run of test and now. I really want that you check that this v…" at bounding box center [66, 97] width 84 height 36
click at [42, 101] on textarea "time between last run of test and now. I really want that you check that this v…" at bounding box center [66, 97] width 84 height 36
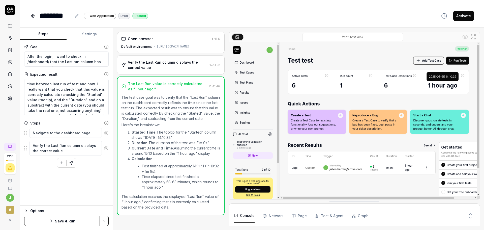
click at [89, 220] on button "Save & Run" at bounding box center [62, 221] width 76 height 10
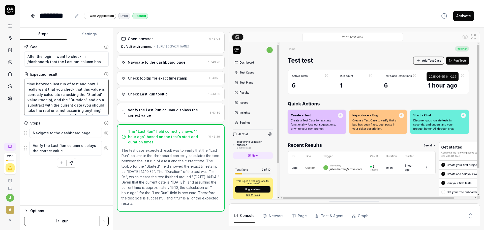
drag, startPoint x: 78, startPoint y: 105, endPoint x: 97, endPoint y: 101, distance: 19.6
click at [80, 105] on textarea "time between last run of test and now. I really want that you check that this v…" at bounding box center [66, 97] width 84 height 36
click at [84, 225] on button "Save & Run" at bounding box center [62, 221] width 76 height 10
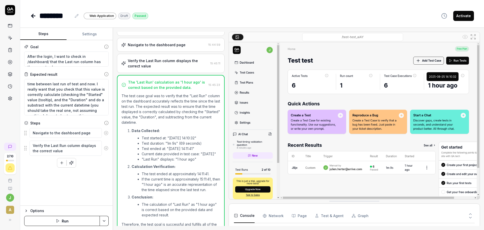
scroll to position [66, 0]
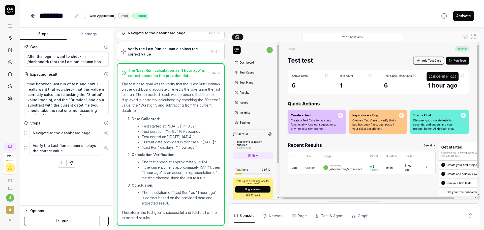
drag, startPoint x: 169, startPoint y: 115, endPoint x: 204, endPoint y: 114, distance: 35.1
click at [204, 123] on li "Test started at: "2025-08-25 14:10:32"" at bounding box center [181, 125] width 78 height 5
click at [167, 129] on li "Test duration: "1m 9s" (69 seconds)" at bounding box center [181, 131] width 78 height 5
drag, startPoint x: 168, startPoint y: 126, endPoint x: 202, endPoint y: 123, distance: 33.9
click at [202, 134] on li "Test ended at: "2025-08-25 14:11:41"" at bounding box center [181, 136] width 78 height 5
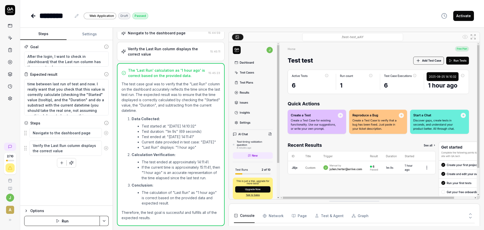
click at [179, 144] on li ""Last Run" displays: "1 hour ago"" at bounding box center [181, 146] width 78 height 5
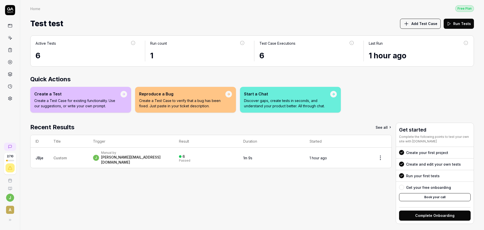
click at [10, 145] on icon at bounding box center [10, 146] width 4 height 4
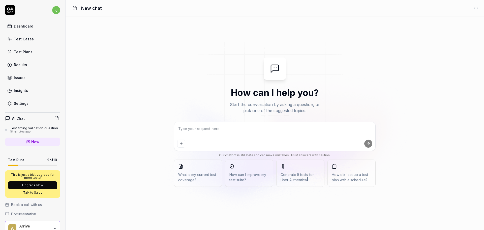
type textarea "*"
click at [31, 143] on link "New" at bounding box center [32, 141] width 55 height 8
click at [244, 129] on textarea at bounding box center [274, 131] width 195 height 13
type textarea "*"
type textarea "C"
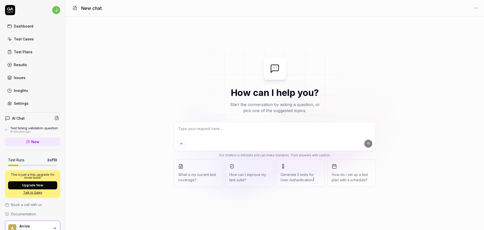
type textarea "*"
type textarea "Co"
type textarea "*"
type textarea "Com"
type textarea "*"
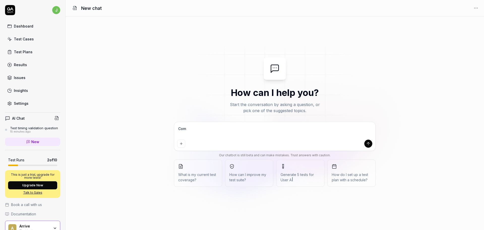
type textarea "Comm"
type textarea "*"
type textarea "Comme"
type textarea "*"
type textarea "Commen"
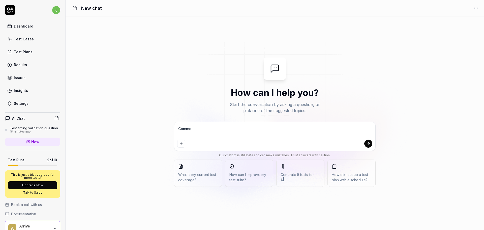
type textarea "*"
type textarea "Comment"
type textarea "*"
type textarea "Comment"
type textarea "*"
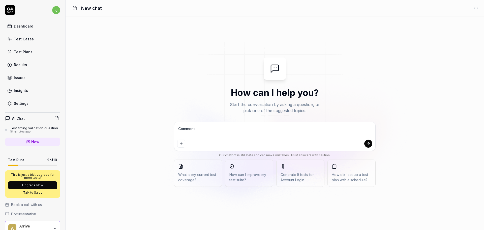
type textarea "Comment p"
type textarea "*"
type textarea "Comment pu"
type textarea "*"
type textarea "Comment pui"
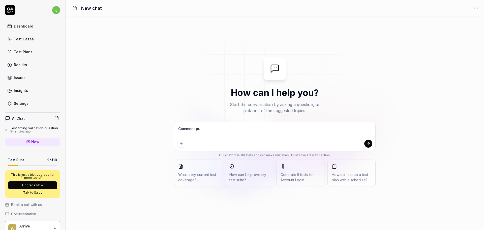
type textarea "*"
type textarea "Comment puis"
type textarea "*"
type textarea "Comment puis-"
type textarea "*"
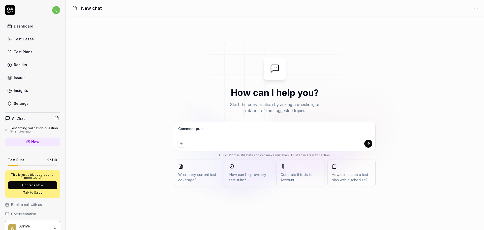
type textarea "Comment puis-j"
type textarea "*"
type textarea "Comment puis-je"
type textarea "*"
type textarea "Comment puis-je"
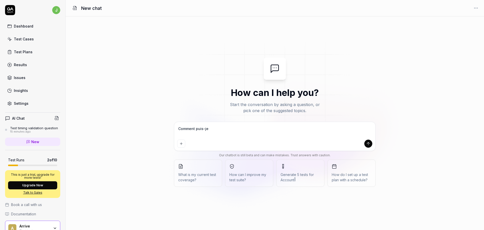
type textarea "*"
type textarea "Comment puis-je v"
type textarea "*"
type textarea "Comment puis-je vo"
type textarea "*"
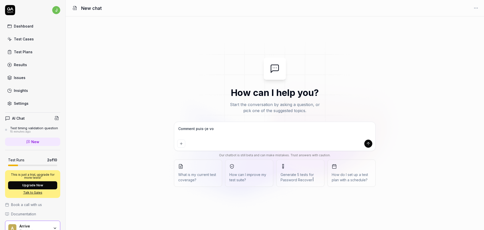
type textarea "Comment puis-je voi"
type textarea "*"
type textarea "Comment puis-je voir"
type textarea "*"
type textarea "Comment puis-je voir"
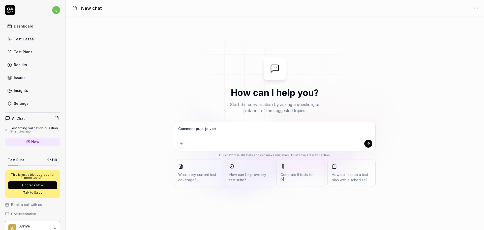
type textarea "*"
type textarea "Comment puis-je voir m"
type textarea "*"
type textarea "Comment puis-je voir ma"
type textarea "*"
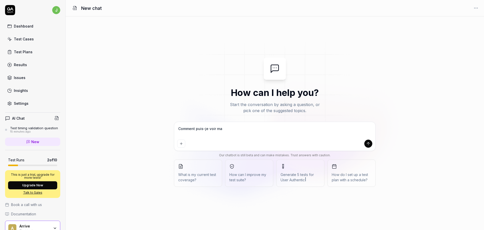
type textarea "Comment puis-je voir ma"
type textarea "*"
type textarea "Comment puis-je voir ma c"
type textarea "*"
type textarea "Comment puis-je voir ma co"
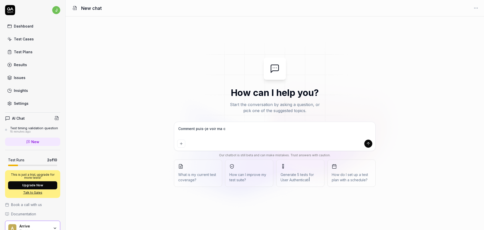
type textarea "*"
type textarea "Comment puis-je voir ma cou"
type textarea "*"
type textarea "Comment puis-je voir ma couv"
type textarea "*"
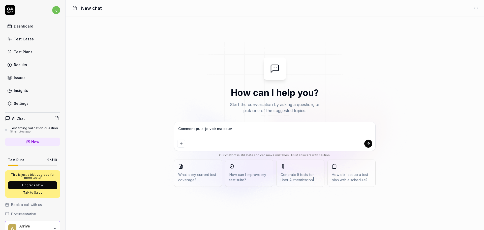
type textarea "Comment puis-je voir ma couve"
type textarea "*"
type textarea "Comment puis-je voir ma couver"
type textarea "*"
type textarea "Comment puis-je voir ma couvert"
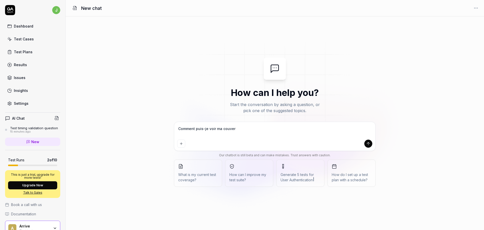
type textarea "*"
type textarea "Comment puis-je voir ma couvertu"
type textarea "*"
type textarea "Comment puis-je voir ma couvertur"
type textarea "*"
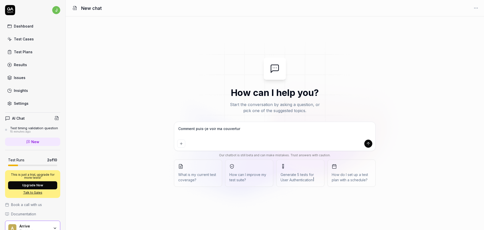
type textarea "Comment puis-je voir ma couverture"
type textarea "*"
type textarea "Comment puis-je voir ma couverture"
type textarea "*"
type textarea "Comment puis-je voir ma couverture d"
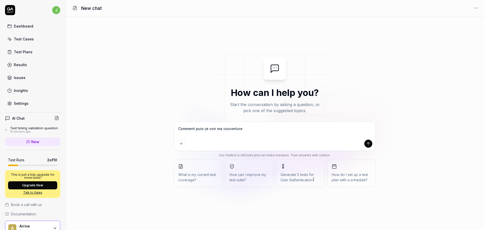
type textarea "*"
type textarea "Comment puis-je voir ma couverture de"
type textarea "*"
type textarea "Comment puis-je voir ma couverture de"
type textarea "*"
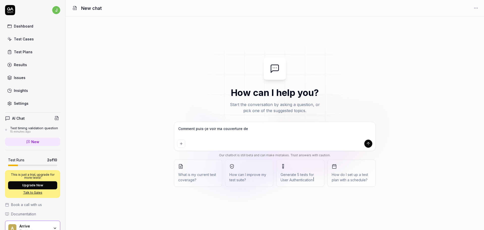
type textarea "Comment puis-je voir ma couverture de t"
type textarea "*"
type textarea "Comment puis-je voir ma couverture de te"
type textarea "*"
type textarea "Comment puis-je voir ma couverture de tes"
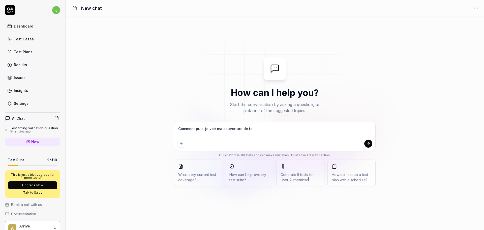
type textarea "*"
type textarea "Comment puis-je voir ma couverture de test"
type textarea "*"
type textarea "Comment puis-je voir ma couverture de test"
type textarea "*"
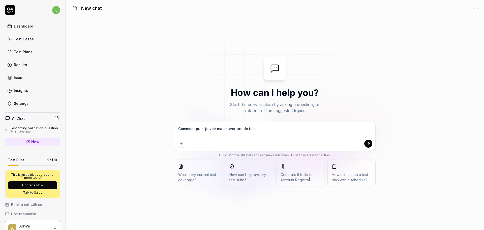
type textarea "Comment puis-je voir ma couverture de test ?"
type textarea "*"
type textarea "Comment puis-je voir ma couverture de test ?"
type textarea "*"
type textarea "Comment puis-je voir ma couverture de test ? J"
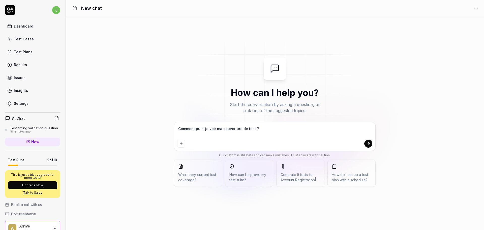
type textarea "*"
type textarea "Comment puis-je voir ma couverture de test ? Je"
type textarea "*"
type textarea "Comment puis-je voir ma couverture de test ? Je"
type textarea "*"
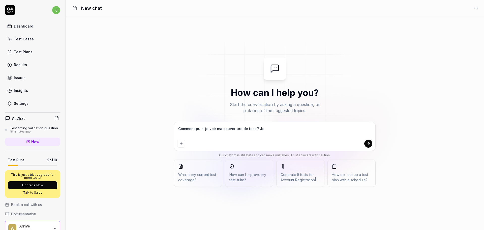
type textarea "Comment puis-je voir ma couverture de test ? Je p"
type textarea "*"
type textarea "Comment puis-je voir ma couverture de test ? Je pa"
type textarea "*"
type textarea "Comment puis-je voir ma couverture de test ? Je par"
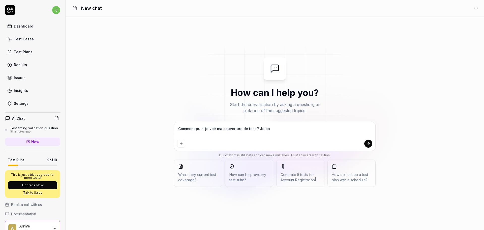
type textarea "*"
type textarea "Comment puis-je voir ma couverture de test ? Je parl"
type textarea "*"
type textarea "Comment puis-je voir ma couverture de test ? Je parle"
type textarea "*"
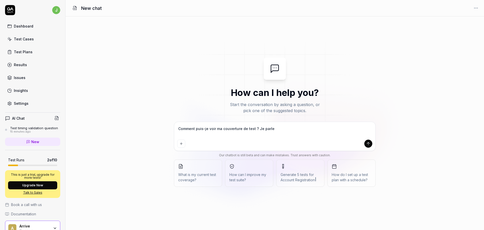
type textarea "Comment puis-je voir ma couverture de test ? Je parle"
type textarea "*"
type textarea "Comment puis-je voir ma couverture de test ? Je parle i"
type textarea "*"
type textarea "Comment puis-je voir ma couverture de test ? Je parle ic"
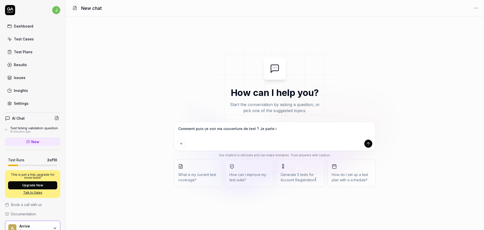
type textarea "*"
type textarea "Comment puis-je voir ma couverture de test ? Je parle ici"
type textarea "*"
type textarea "Comment puis-je voir ma couverture de test ? Je parle ici"
type textarea "*"
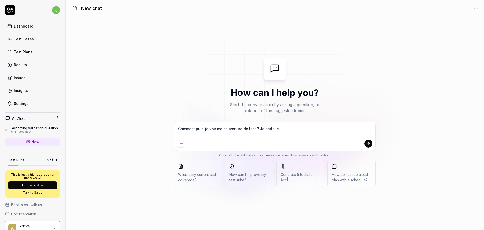
type textarea "Comment puis-je voir ma couverture de test ? Je parle ici d"
type textarea "*"
type textarea "Comment puis-je voir ma couverture de test ? Je parle ici de"
type textarea "*"
type textarea "Comment puis-je voir ma couverture de test ? Je parle ici de"
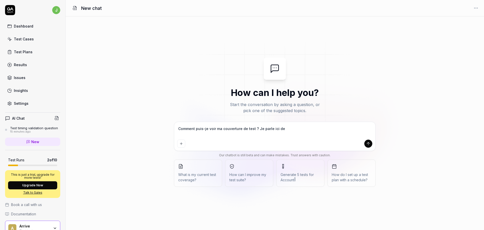
type textarea "*"
type textarea "Comment puis-je voir ma couverture de test ? Je parle ici de l"
type textarea "*"
type textarea "Comment puis-je voir ma couverture de test ? Je parle ici de li"
type textarea "*"
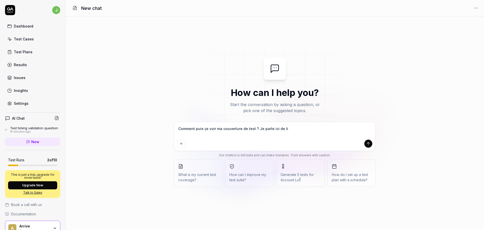
type textarea "Comment puis-je voir ma couverture de test ? Je parle ici de lis"
type textarea "*"
type textarea "Comment puis-je voir ma couverture de test ? Je parle ici de list"
type textarea "*"
type textarea "Comment puis-je voir ma couverture de test ? Je parle ici de liste"
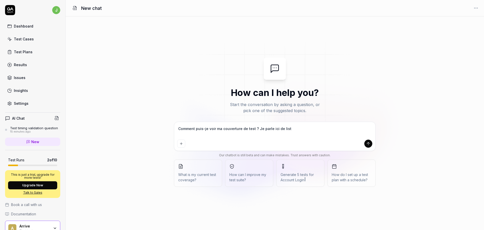
type textarea "*"
type textarea "Comment puis-je voir ma couverture de test ? Je parle ici de lister"
type textarea "*"
type textarea "Comment puis-je voir ma couverture de test ? Je parle ici de lister"
type textarea "*"
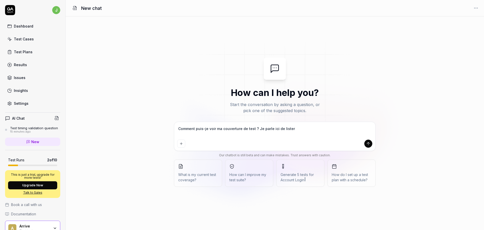
type textarea "Comment puis-je voir ma couverture de test ? Je parle ici de lister m"
type textarea "*"
type textarea "Comment puis-je voir ma couverture de test ? Je parle ici de lister me"
type textarea "*"
type textarea "Comment puis-je voir ma couverture de test ? Je parle ici de lister mes"
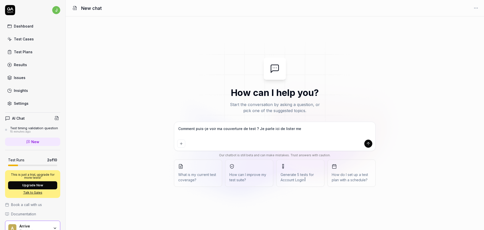
type textarea "*"
type textarea "Comment puis-je voir ma couverture de test ? Je parle ici de lister mes"
type textarea "*"
type textarea "Comment puis-je voir ma couverture de test ? Je parle ici de lister mes e"
type textarea "*"
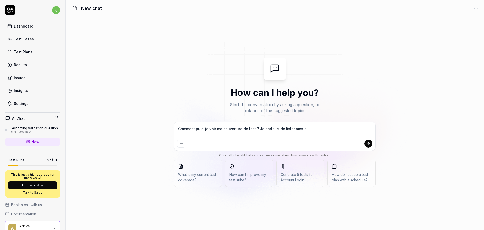
type textarea "Comment puis-je voir ma couverture de test ? Je parle ici de lister mes ex"
type textarea "*"
type textarea "Comment puis-je voir ma couverture de test ? Je parle ici de lister mes exi"
type textarea "*"
type textarea "Comment puis-je voir ma couverture de test ? Je parle ici de lister mes exig"
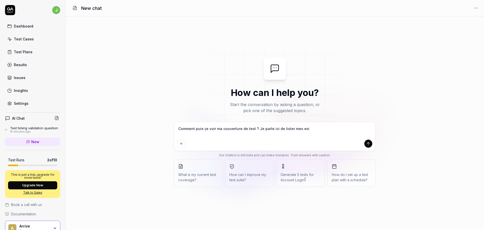
type textarea "*"
type textarea "Comment puis-je voir ma couverture de test ? Je parle ici de lister mes exige"
type textarea "*"
type textarea "Comment puis-je voir ma couverture de test ? Je parle ici de lister mes exigen"
type textarea "*"
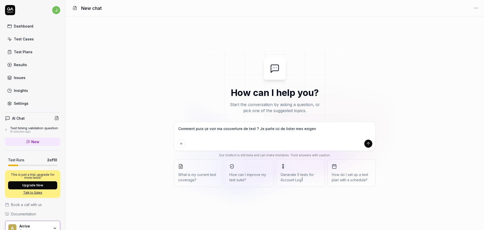
type textarea "Comment puis-je voir ma couverture de test ? Je parle ici de lister mes exigenc"
type textarea "*"
type textarea "Comment puis-je voir ma couverture de test ? Je parle ici de lister mes exigence"
type textarea "*"
type textarea "Comment puis-je voir ma couverture de test ? Je parle ici de lister mes exigenc…"
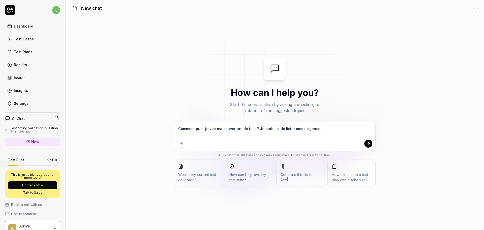
type textarea "*"
type textarea "Comment puis-je voir ma couverture de test ? Je parle ici de lister mes exigenc…"
type textarea "*"
type textarea "Comment puis-je voir ma couverture de test ? Je parle ici de lister mes exigenc…"
type textarea "*"
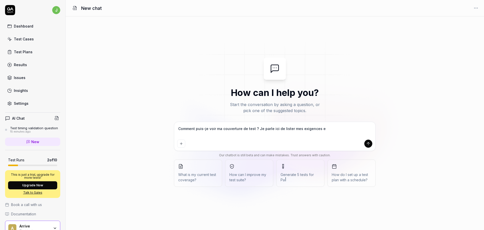
type textarea "Comment puis-je voir ma couverture de test ? Je parle ici de lister mes exigenc…"
type textarea "*"
type textarea "Comment puis-je voir ma couverture de test ? Je parle ici de lister mes exigenc…"
type textarea "*"
type textarea "Comment puis-je voir ma couverture de test ? Je parle ici de lister mes exigenc…"
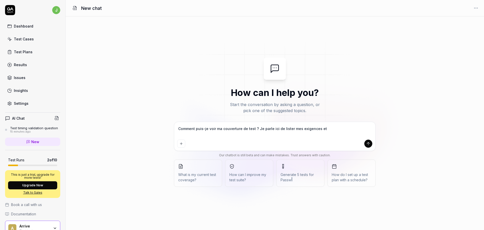
type textarea "*"
type textarea "Comment puis-je voir ma couverture de test ? Je parle ici de lister mes exigenc…"
type textarea "*"
type textarea "Comment puis-je voir ma couverture de test ? Je parle ici de lister mes exigenc…"
type textarea "*"
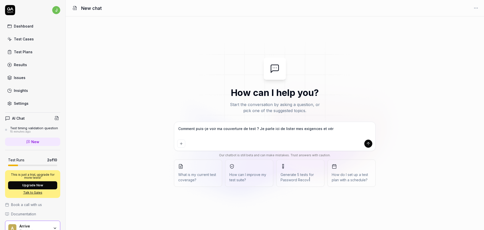
type textarea "Comment puis-je voir ma couverture de test ? Je parle ici de lister mes exigenc…"
type textarea "*"
type textarea "Comment puis-je voir ma couverture de test ? Je parle ici de lister mes exigenc…"
type textarea "*"
type textarea "Comment puis-je voir ma couverture de test ? Je parle ici de lister mes exigenc…"
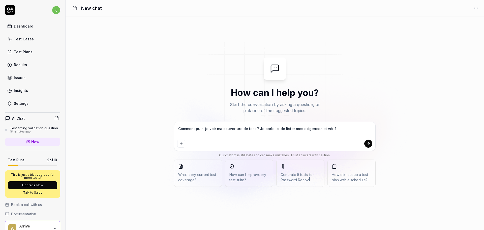
type textarea "*"
type textarea "Comment puis-je voir ma couverture de test ? Je parle ici de lister mes exigenc…"
type textarea "*"
type textarea "Comment puis-je voir ma couverture de test ? Je parle ici de lister mes exigenc…"
type textarea "*"
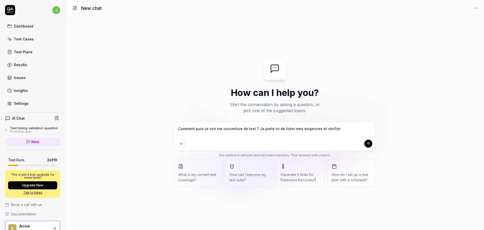
type textarea "Comment puis-je voir ma couverture de test ? Je parle ici de lister mes exigenc…"
type textarea "*"
type textarea "Comment puis-je voir ma couverture de test ? Je parle ici de lister mes exigenc…"
type textarea "*"
type textarea "Comment puis-je voir ma couverture de test ? Je parle ici de lister mes exigenc…"
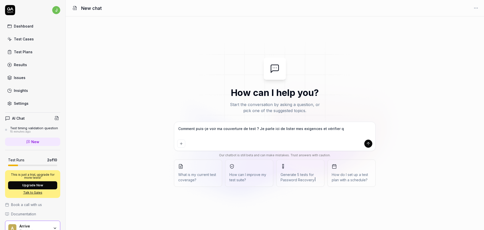
type textarea "*"
type textarea "Comment puis-je voir ma couverture de test ? Je parle ici de lister mes exigenc…"
type textarea "*"
type textarea "Comment puis-je voir ma couverture de test ? Je parle ici de lister mes exigenc…"
type textarea "*"
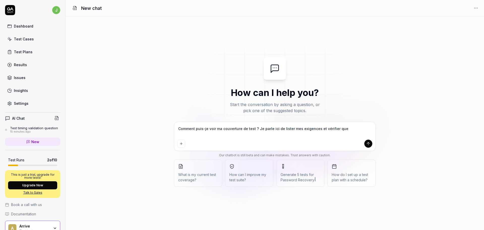
type textarea "Comment puis-je voir ma couverture de test ? Je parle ici de lister mes exigenc…"
type textarea "*"
type textarea "Comment puis-je voir ma couverture de test ? Je parle ici de lister mes exigenc…"
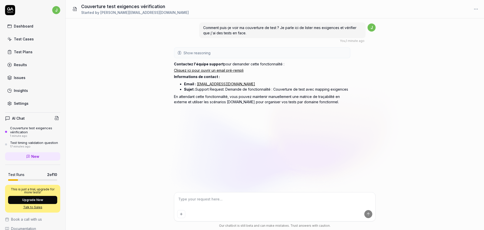
click at [166, 155] on div "Comment puis-je voir ma couverture de test ? Je parle ici de lister mes exigenc…" at bounding box center [275, 104] width 419 height 173
